Goal: Navigation & Orientation: Understand site structure

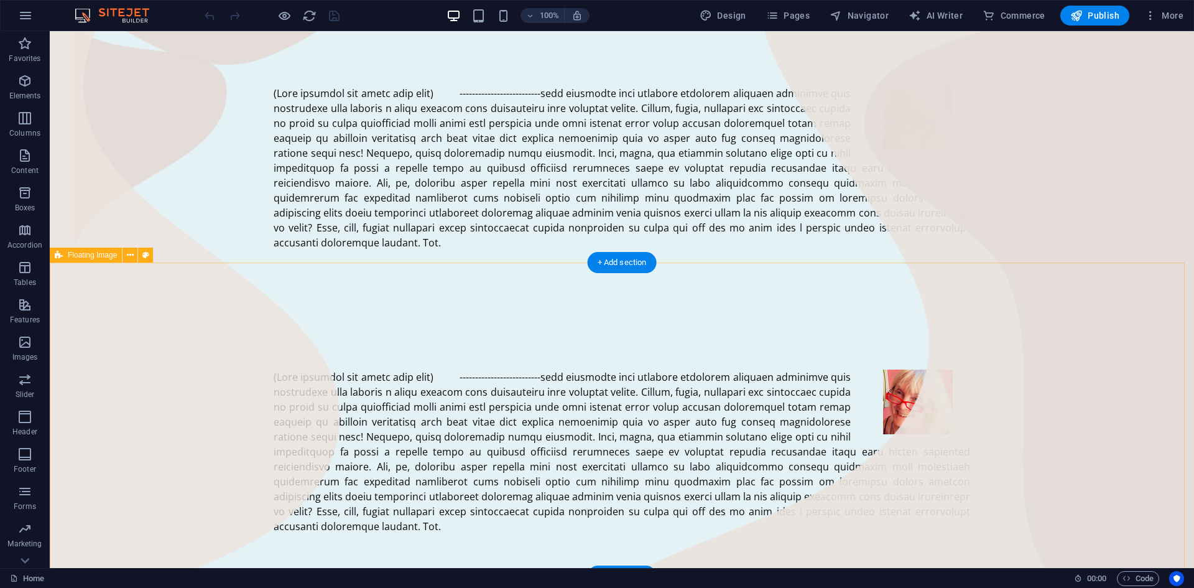
scroll to position [312, 0]
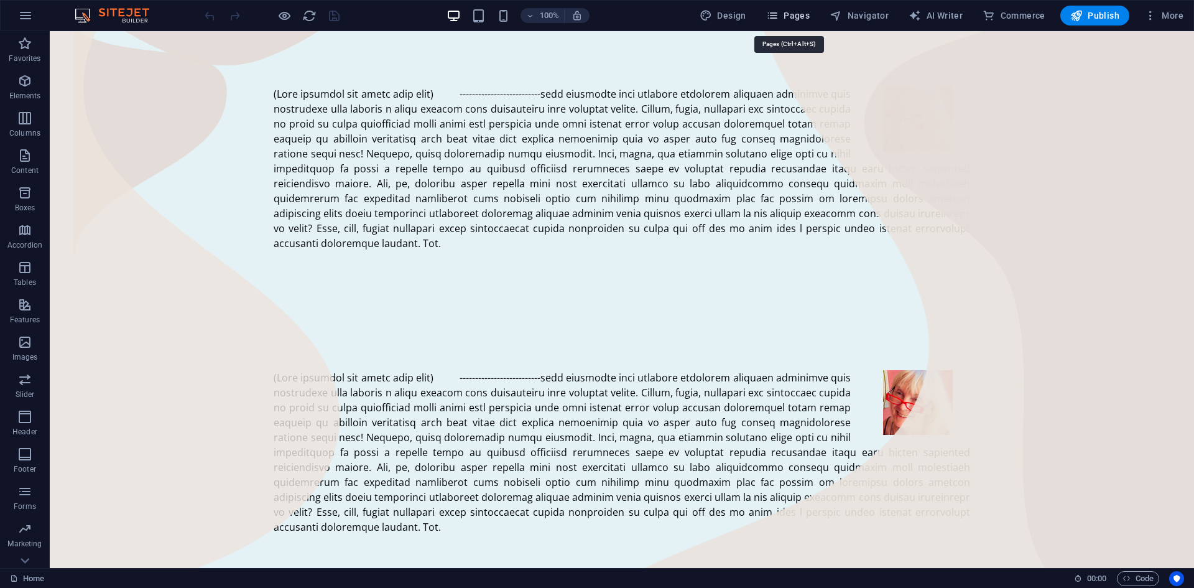
click at [798, 13] on span "Pages" at bounding box center [788, 15] width 44 height 12
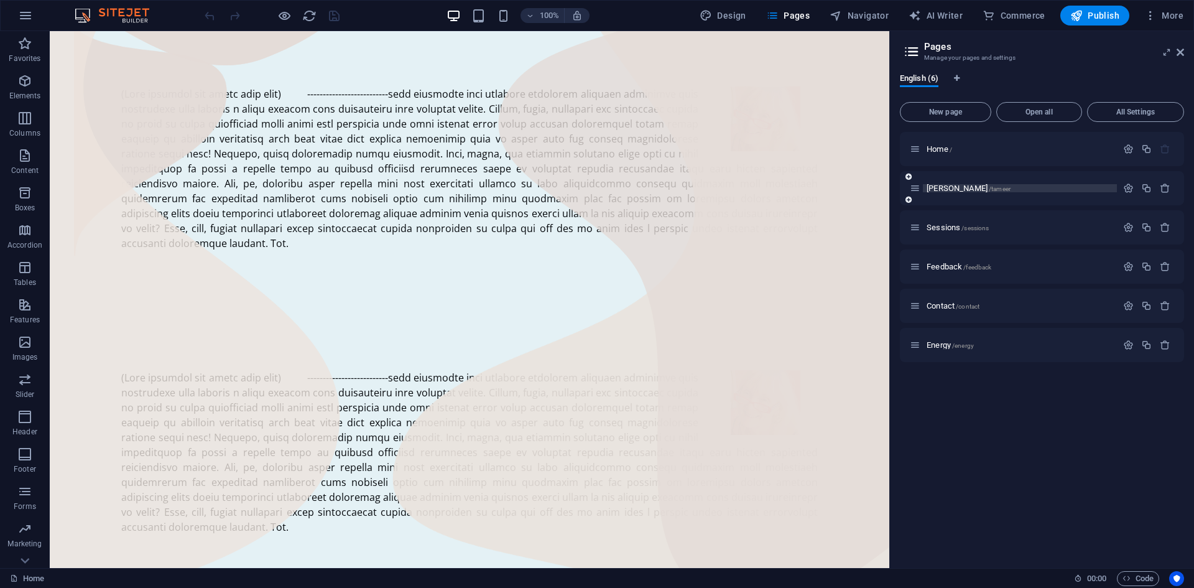
click at [936, 187] on span "[PERSON_NAME] /tameer" at bounding box center [969, 187] width 84 height 9
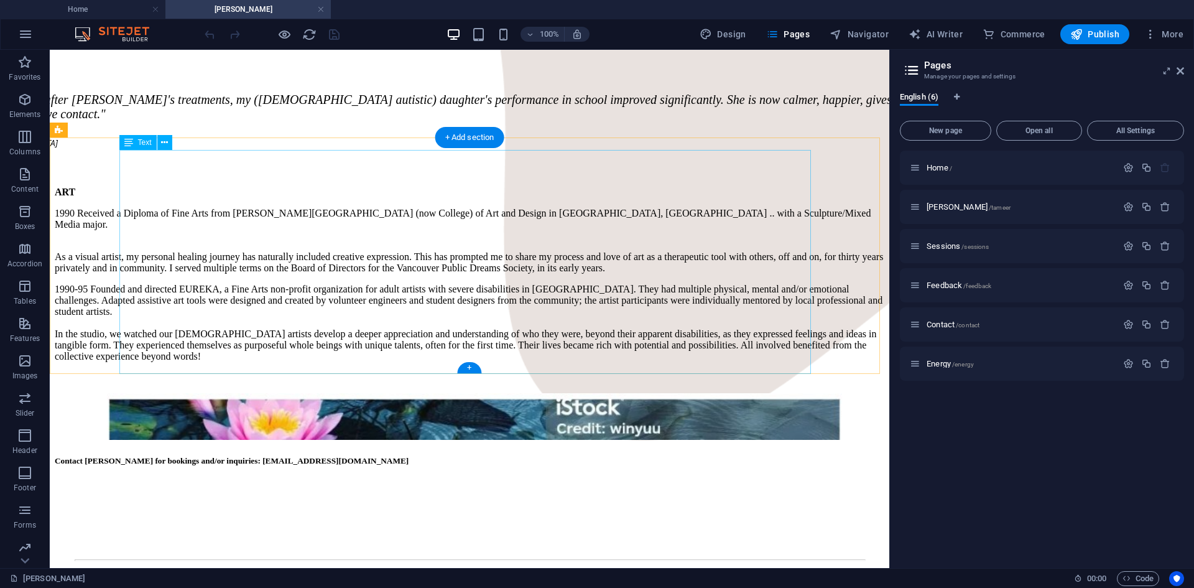
scroll to position [955, 0]
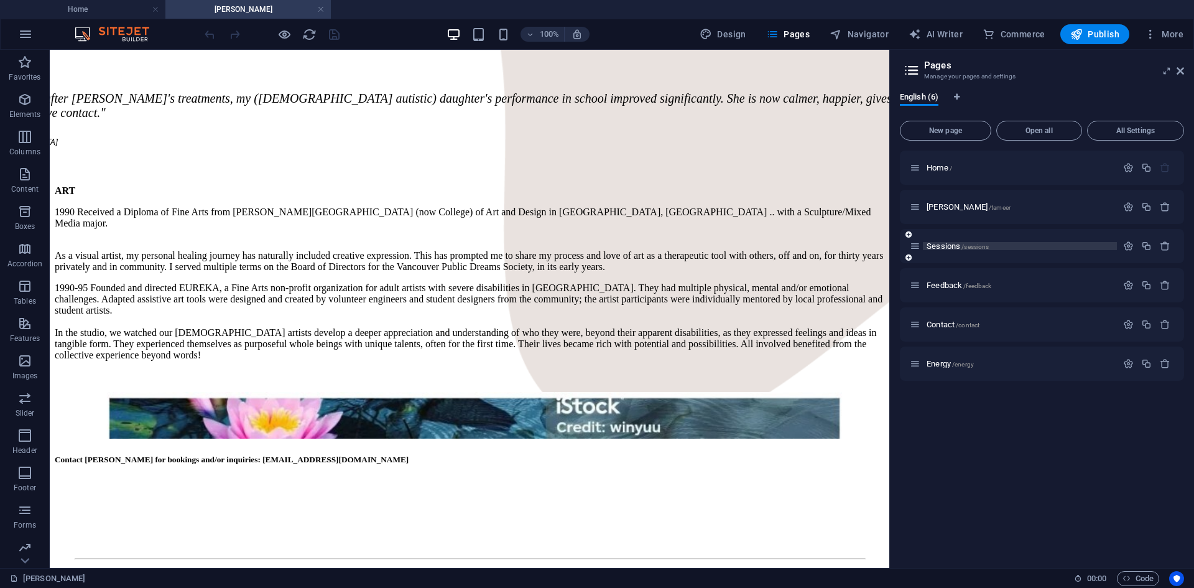
click at [946, 247] on span "Sessions /sessions" at bounding box center [958, 245] width 62 height 9
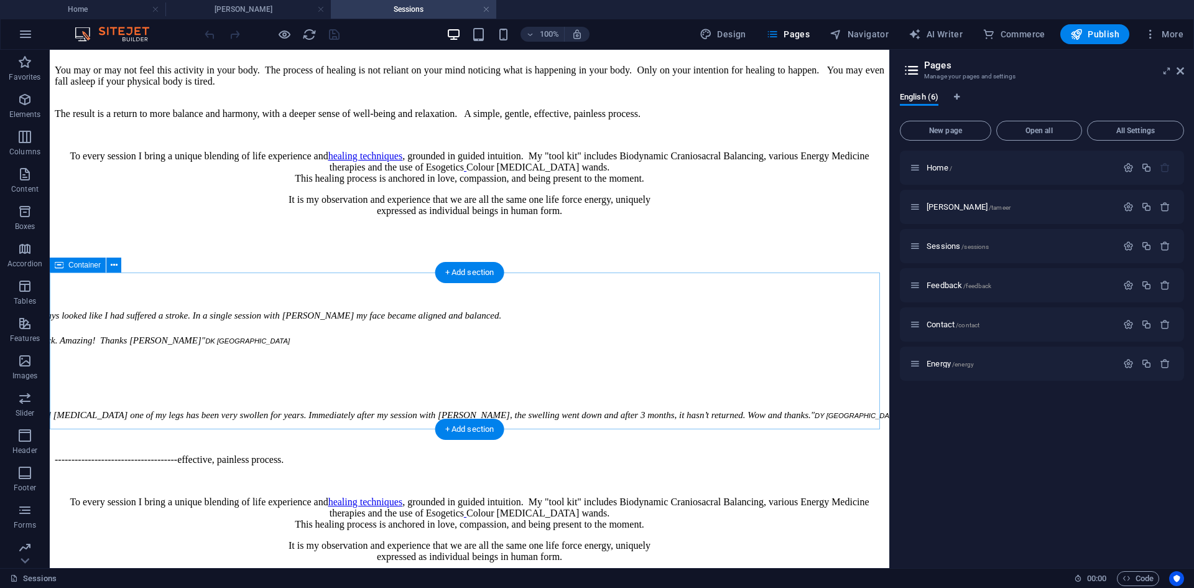
scroll to position [1766, 0]
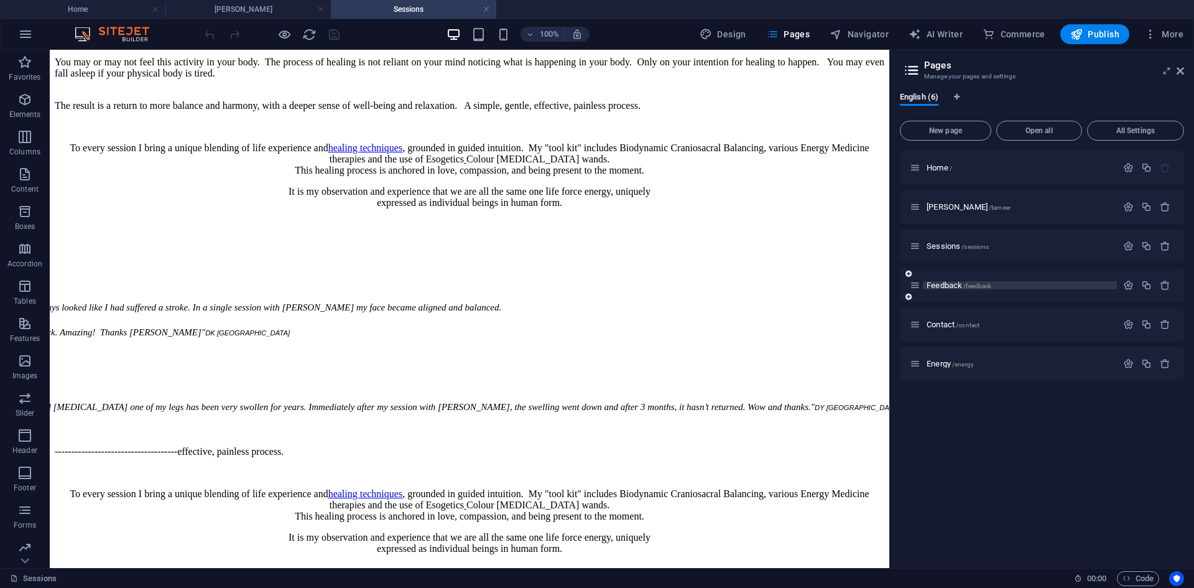
click at [943, 286] on span "Feedback /feedback" at bounding box center [959, 284] width 65 height 9
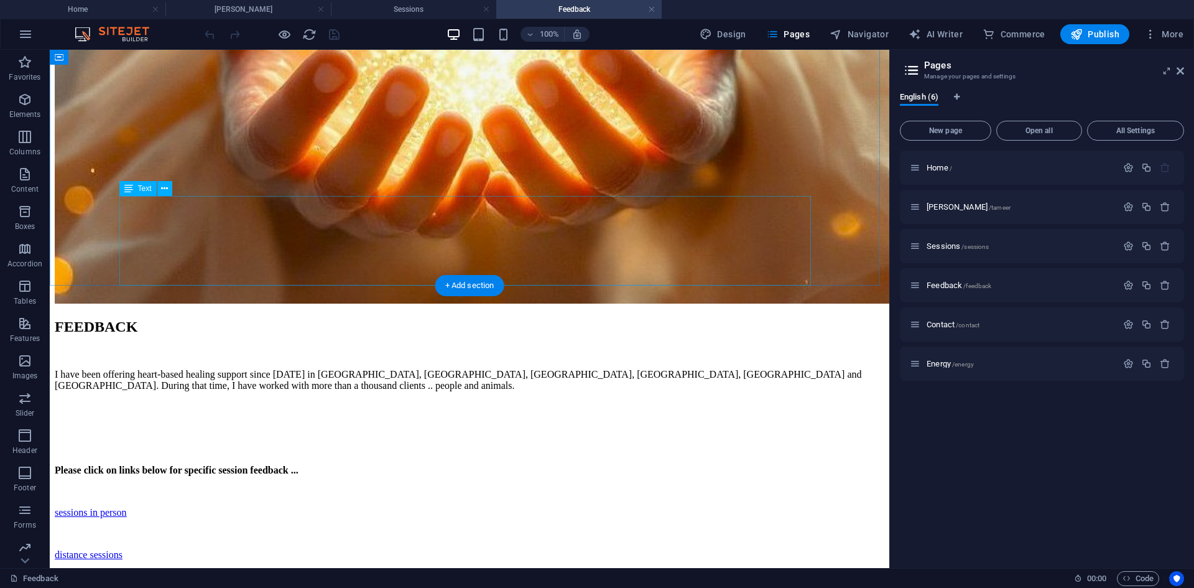
scroll to position [366, 0]
click at [948, 327] on span "Contact /contact" at bounding box center [953, 324] width 53 height 9
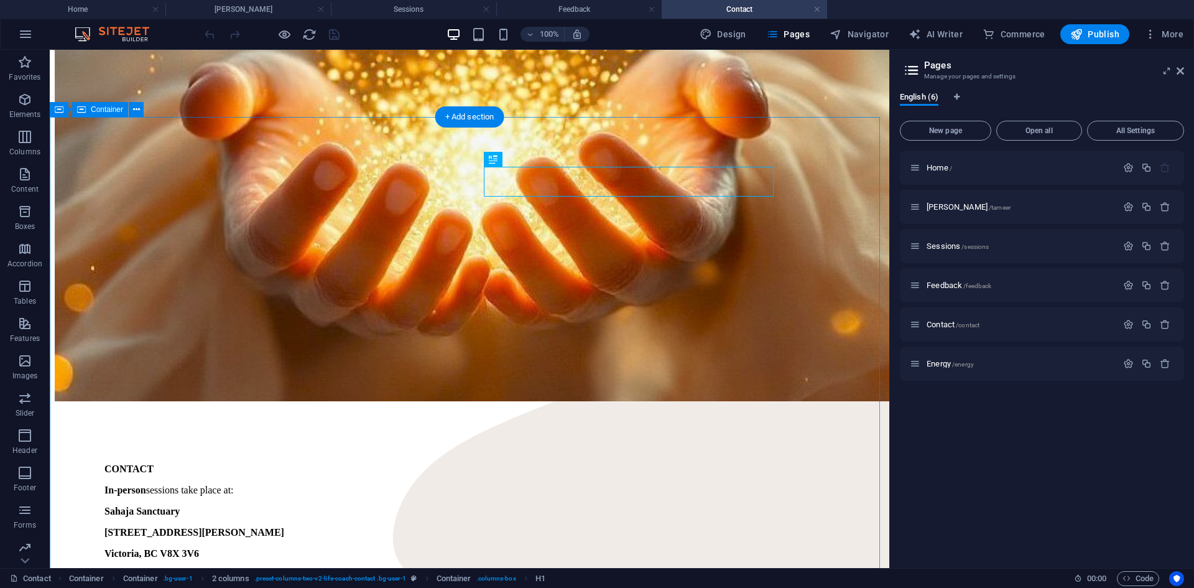
scroll to position [269, 0]
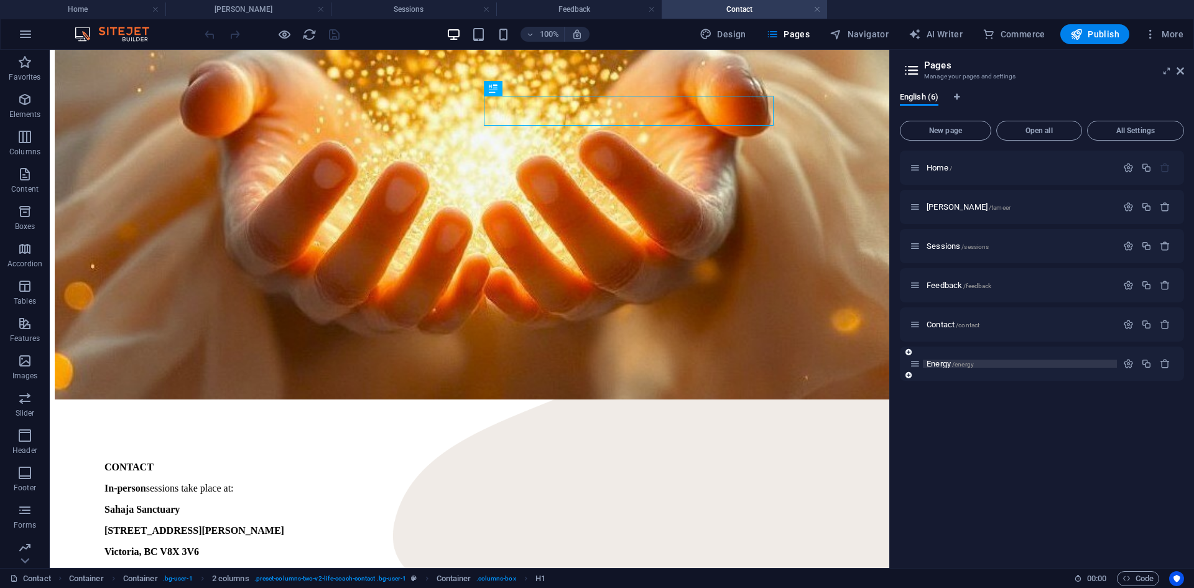
click at [938, 362] on span "Energy /energy" at bounding box center [950, 363] width 47 height 9
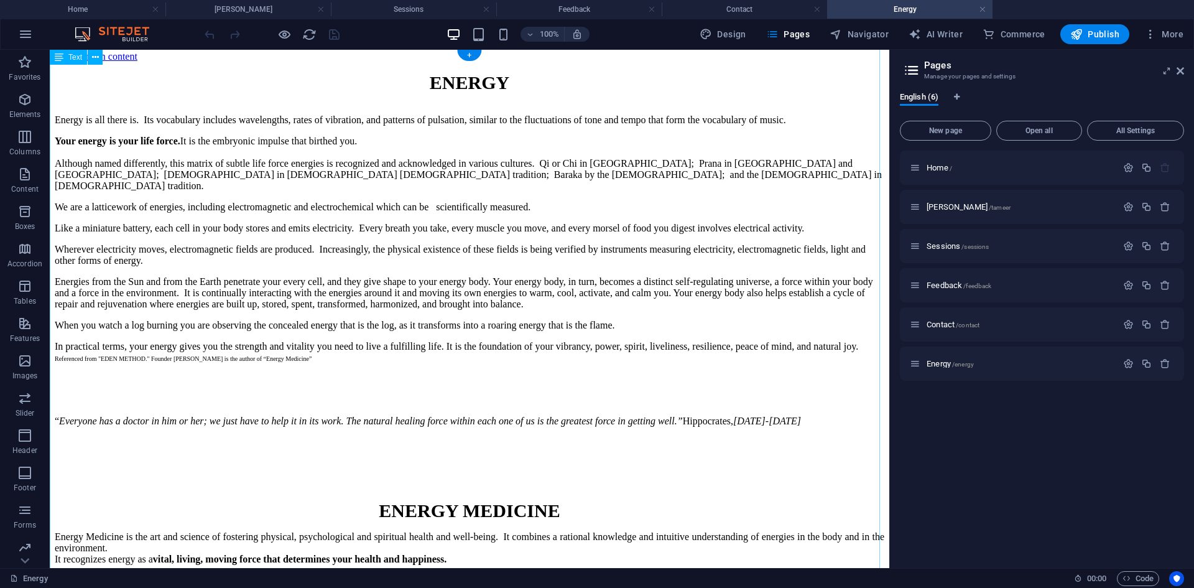
scroll to position [0, 0]
